Goal: Task Accomplishment & Management: Complete application form

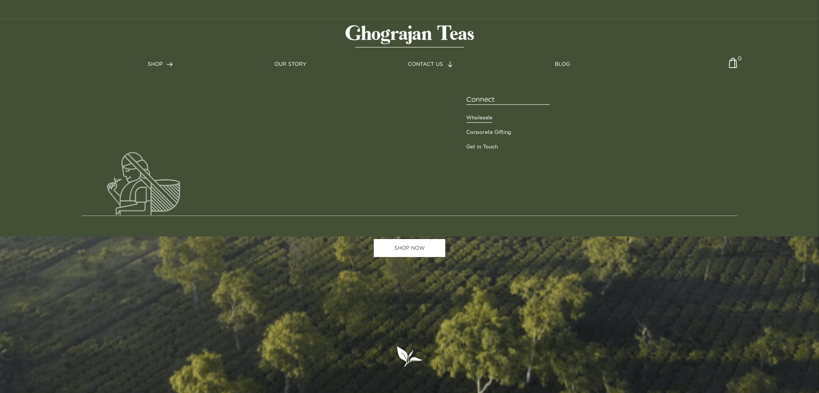
click at [480, 117] on link "Wholesale" at bounding box center [479, 118] width 26 height 8
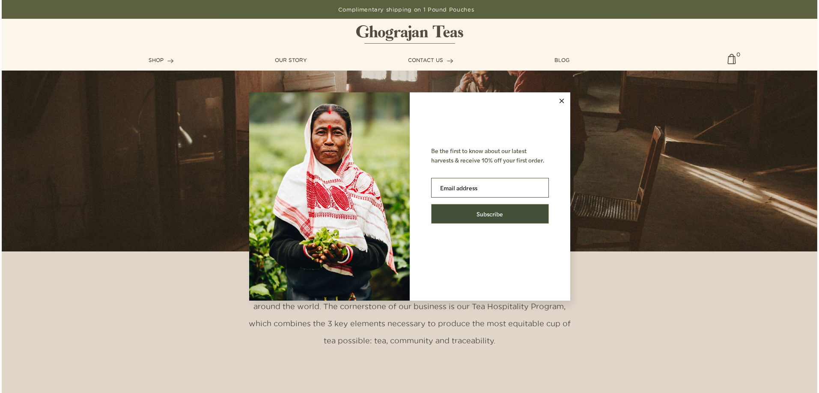
scroll to position [214, 0]
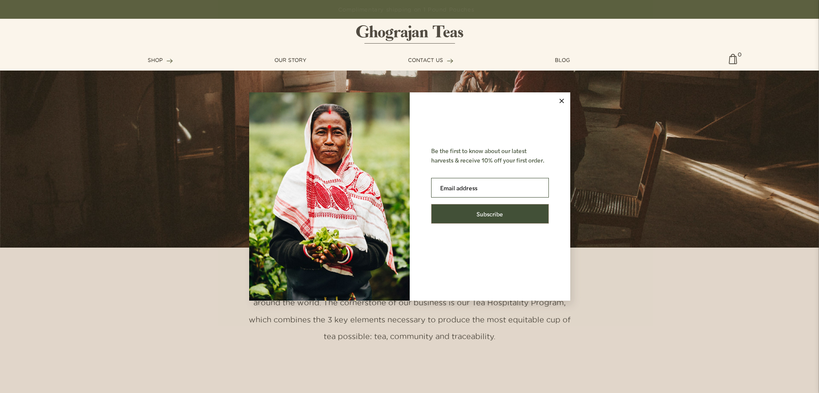
click at [562, 100] on line at bounding box center [561, 101] width 4 height 4
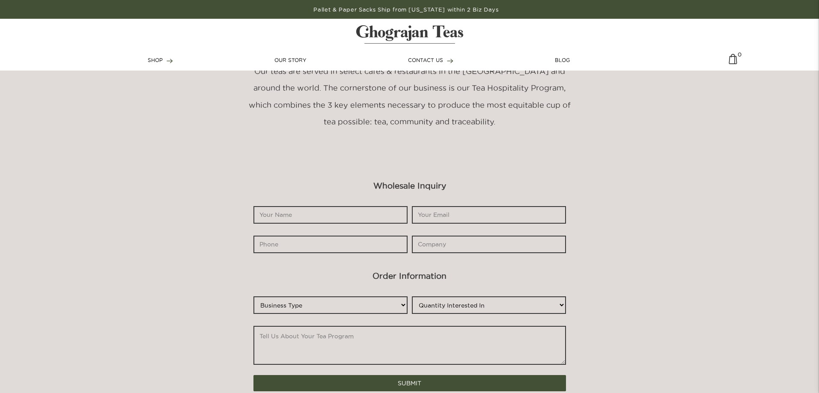
scroll to position [428, 0]
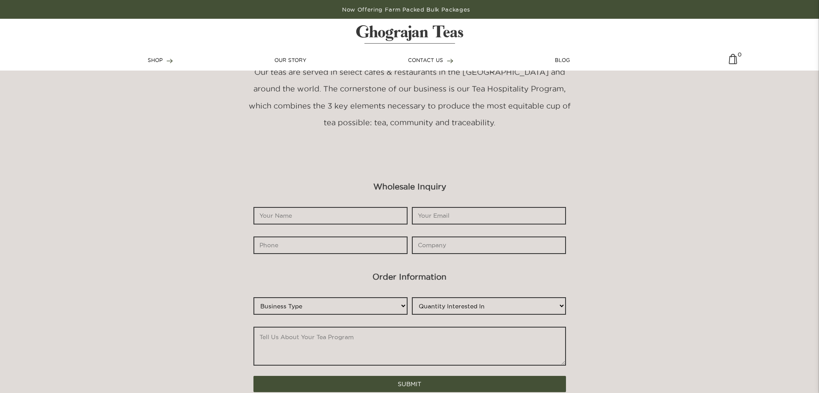
click at [373, 303] on select "Business Type Restaurant/Cafe Online Store Corporate Sales Industrial Other" at bounding box center [330, 306] width 154 height 18
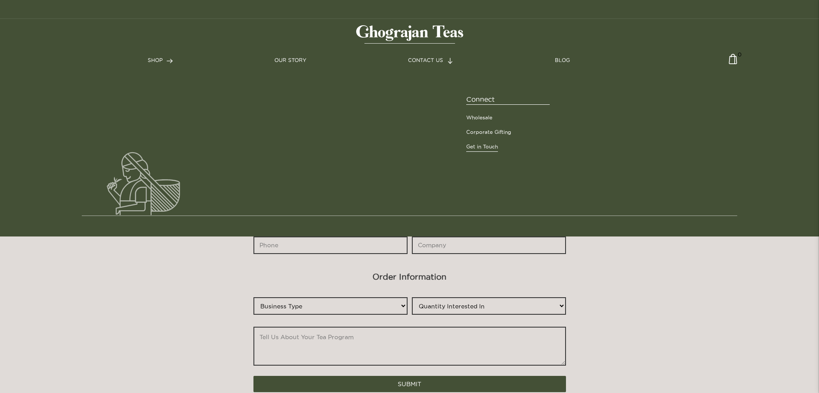
click at [484, 148] on link "Get in Touch" at bounding box center [482, 147] width 32 height 8
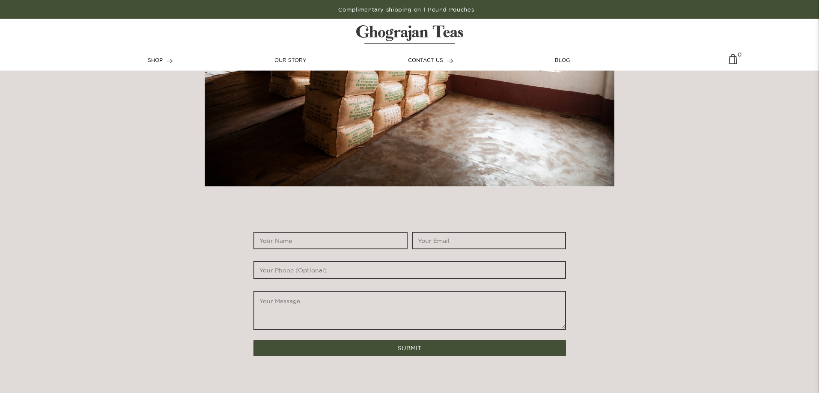
scroll to position [428, 0]
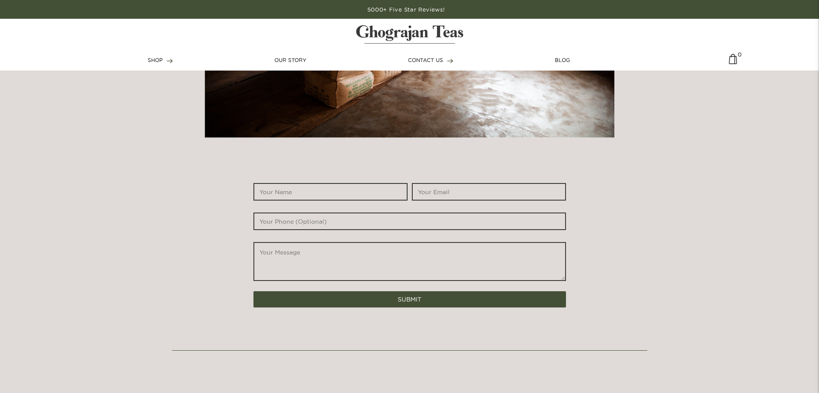
click at [307, 193] on input "*" at bounding box center [330, 192] width 154 height 18
type input "NANDITA DAS"
drag, startPoint x: 440, startPoint y: 184, endPoint x: 440, endPoint y: 195, distance: 10.7
click at [440, 184] on input "*" at bounding box center [489, 192] width 154 height 18
type input "nandita@cdmuindia.org.in"
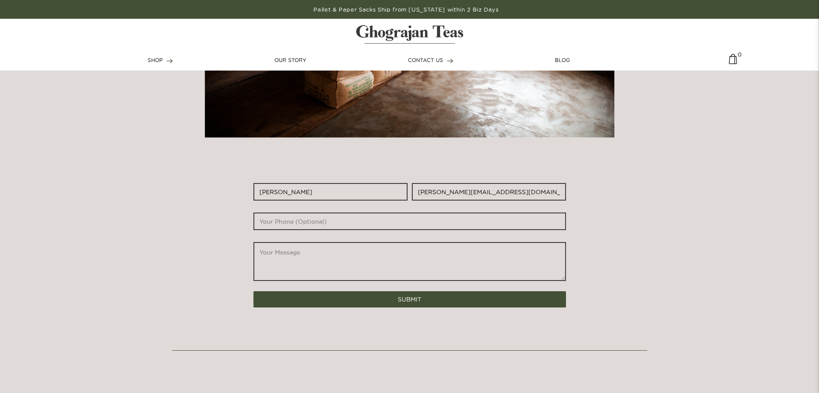
click at [313, 218] on input "text" at bounding box center [409, 222] width 312 height 18
type input "9748684860"
click at [275, 264] on textarea "*" at bounding box center [409, 261] width 312 height 39
type textarea "we want to start supply generic medicine in your gardens"
click at [359, 297] on button "SUBMIT" at bounding box center [409, 299] width 312 height 16
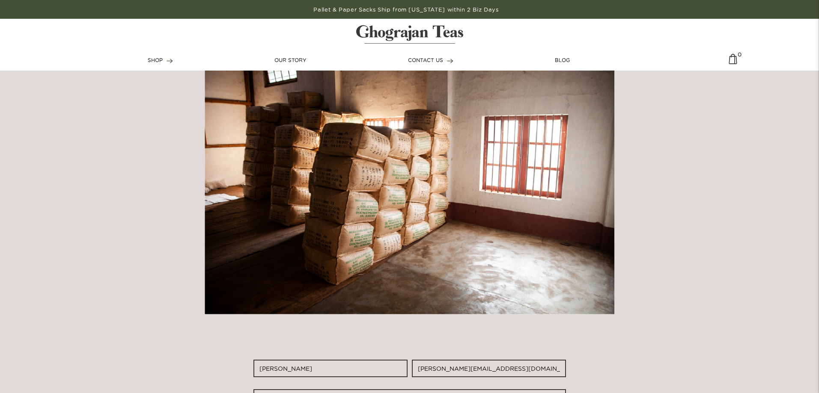
scroll to position [86, 0]
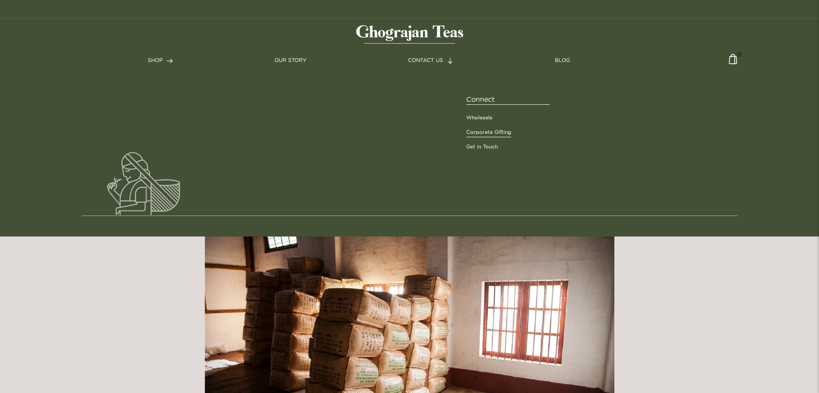
click at [486, 130] on link "Corporate Gifting" at bounding box center [488, 132] width 45 height 8
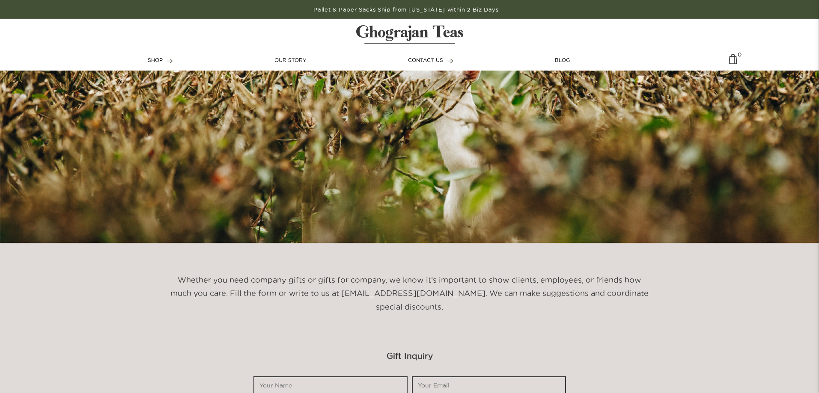
scroll to position [214, 0]
